Goal: Navigation & Orientation: Go to known website

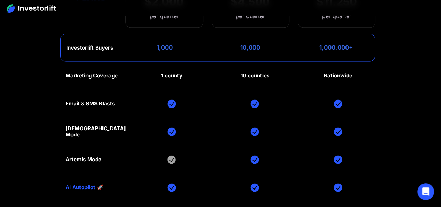
scroll to position [3220, 0]
